Goal: Information Seeking & Learning: Check status

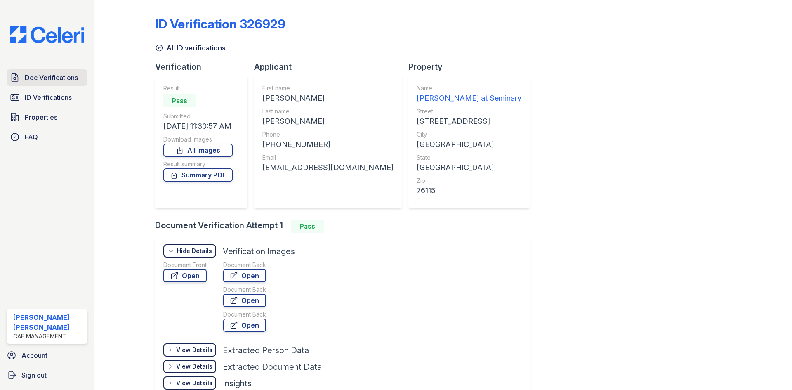
click at [38, 82] on span "Doc Verifications" at bounding box center [51, 78] width 53 height 10
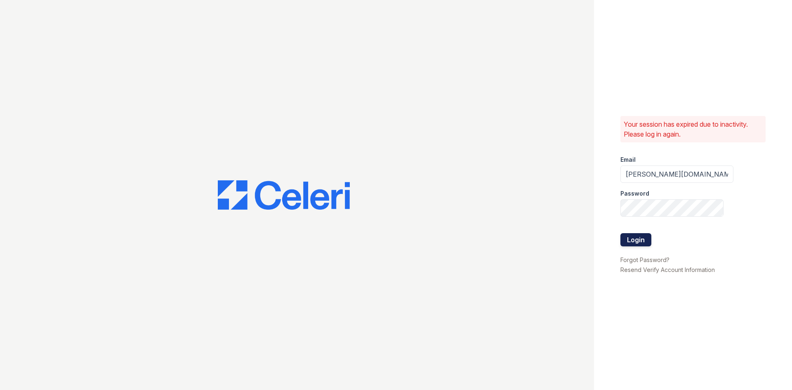
click at [629, 245] on button "Login" at bounding box center [635, 239] width 31 height 13
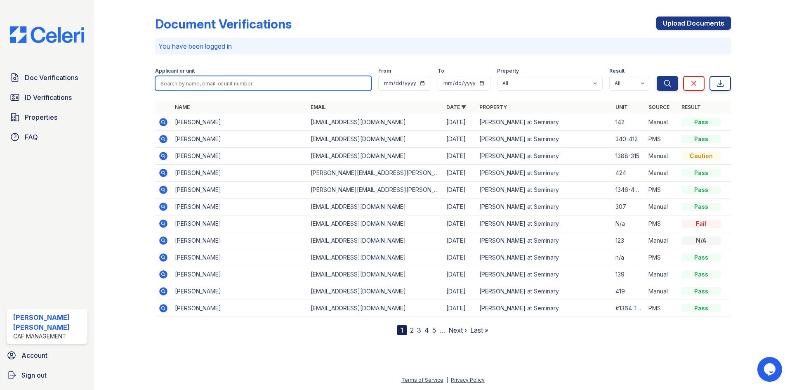
click at [198, 83] on input "search" at bounding box center [263, 83] width 216 height 15
type input "jose"
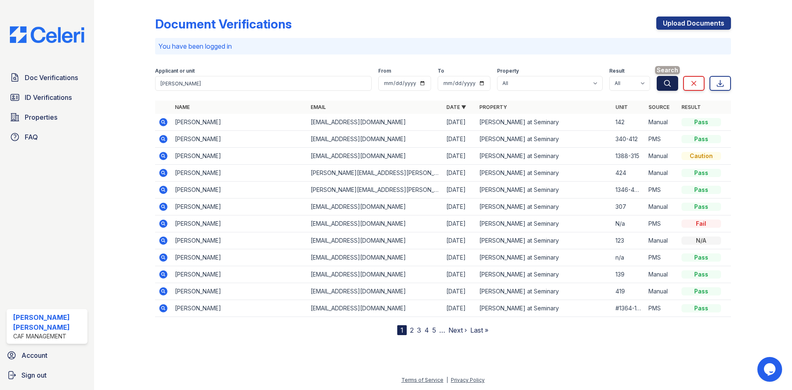
click at [661, 82] on button "Search" at bounding box center [666, 83] width 21 height 15
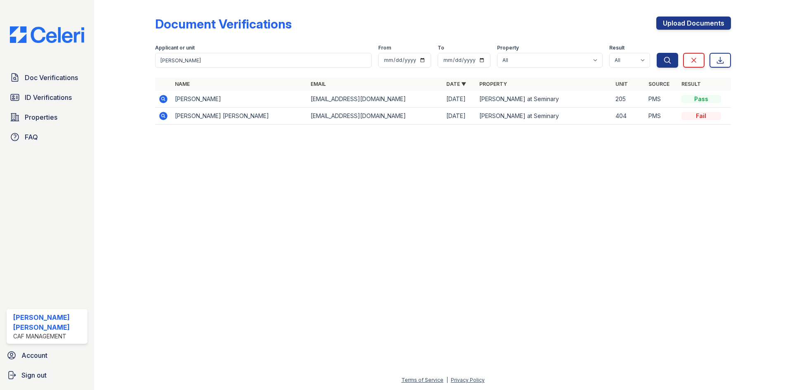
click at [256, 213] on div at bounding box center [442, 260] width 671 height 229
click at [213, 61] on input "jose" at bounding box center [263, 60] width 216 height 15
click at [49, 96] on span "ID Verifications" at bounding box center [48, 97] width 47 height 10
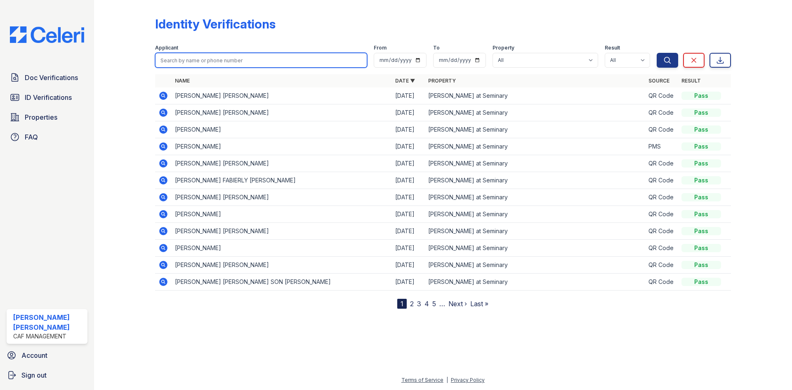
click at [211, 67] on input "search" at bounding box center [261, 60] width 212 height 15
type input "esquivel"
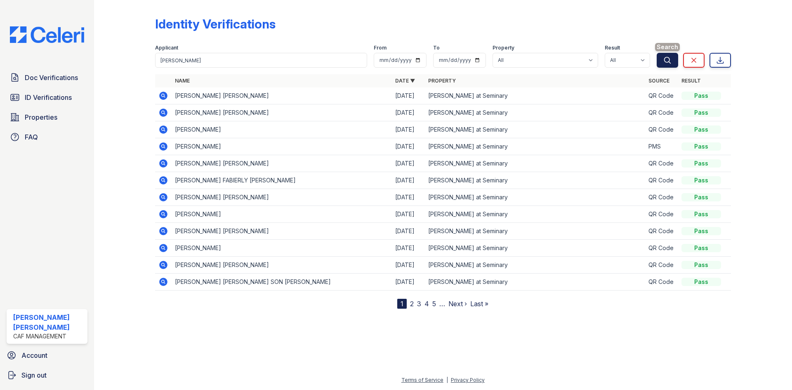
click at [659, 56] on button "Search" at bounding box center [666, 60] width 21 height 15
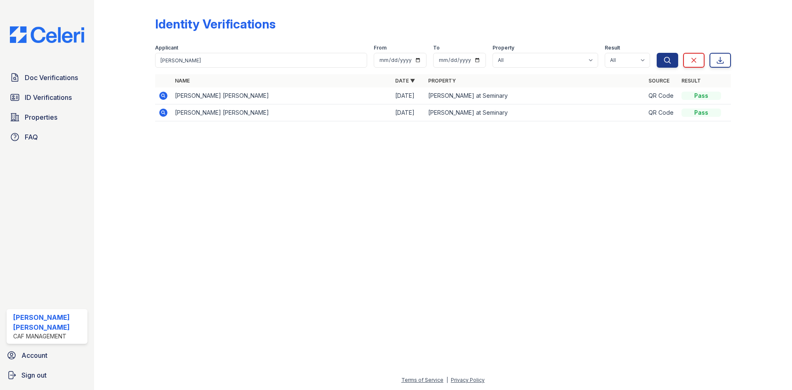
click at [166, 94] on icon at bounding box center [163, 96] width 8 height 8
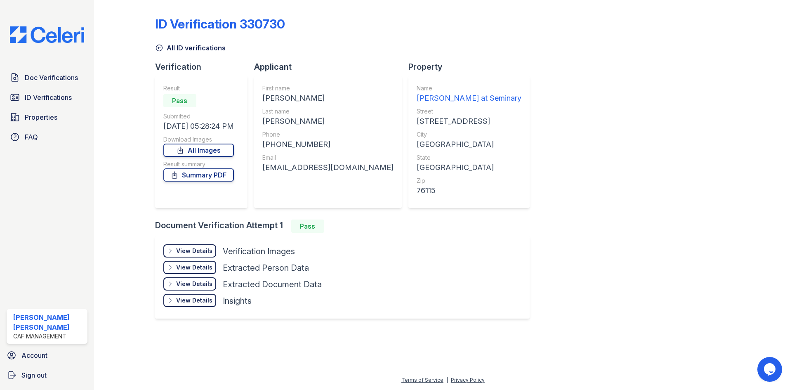
click at [184, 252] on div "View Details" at bounding box center [194, 251] width 36 height 8
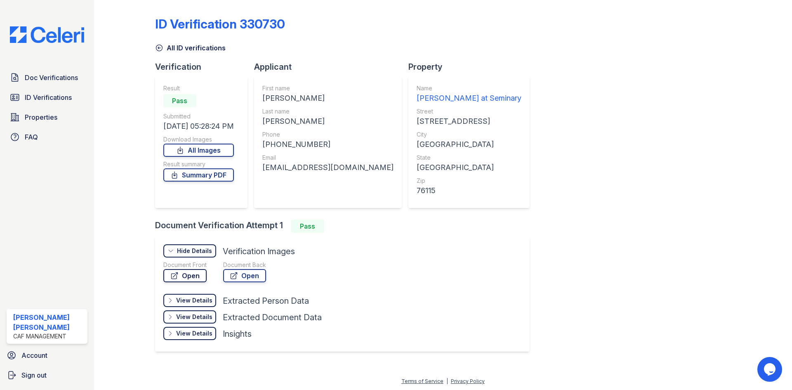
click at [185, 271] on link "Open" at bounding box center [184, 275] width 43 height 13
